Goal: Browse casually

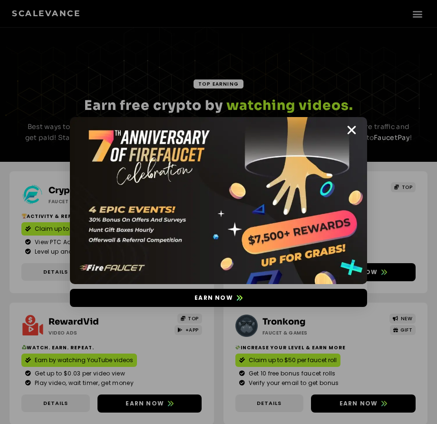
click at [352, 127] on icon "Close" at bounding box center [352, 130] width 12 height 12
click at [353, 130] on icon "Close" at bounding box center [352, 130] width 12 height 12
click at [351, 126] on icon "Close" at bounding box center [352, 130] width 12 height 12
